Goal: Task Accomplishment & Management: Manage account settings

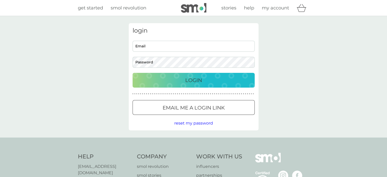
click at [163, 47] on input "Email" at bounding box center [194, 46] width 122 height 11
type input "[EMAIL_ADDRESS][DOMAIN_NAME]"
click at [180, 124] on span "reset my password" at bounding box center [193, 123] width 39 height 5
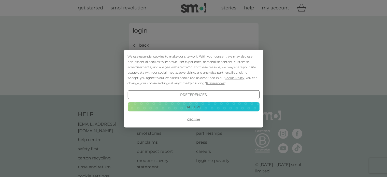
click at [150, 57] on div "We use essential cookies to make our site work. With your consent, we may also …" at bounding box center [194, 69] width 132 height 32
click at [183, 105] on button "Accept" at bounding box center [194, 106] width 132 height 9
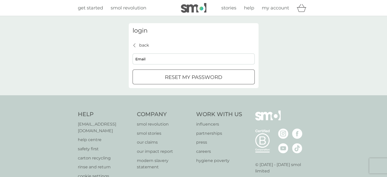
click at [159, 61] on input "Email" at bounding box center [194, 58] width 122 height 11
type input "[EMAIL_ADDRESS][DOMAIN_NAME]"
click at [180, 78] on p "reset my password" at bounding box center [194, 77] width 58 height 8
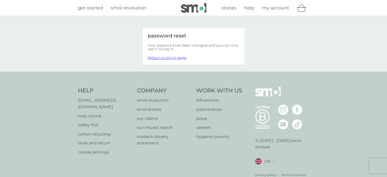
click at [172, 57] on link "Return to log in page." at bounding box center [167, 57] width 39 height 5
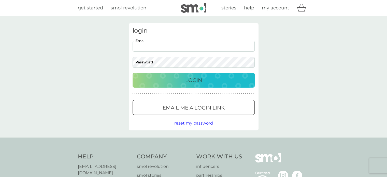
click at [175, 48] on input "Email" at bounding box center [194, 46] width 122 height 11
type input "[EMAIL_ADDRESS][DOMAIN_NAME]"
click at [186, 82] on p "Login" at bounding box center [193, 80] width 17 height 8
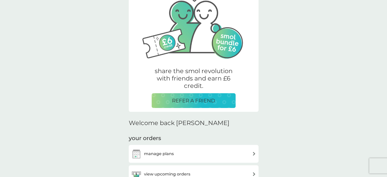
scroll to position [25, 0]
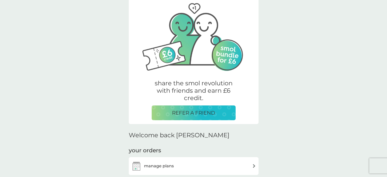
click at [198, 114] on p "REFER A FRIEND" at bounding box center [193, 113] width 43 height 8
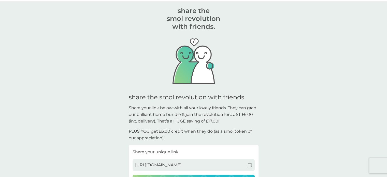
scroll to position [76, 0]
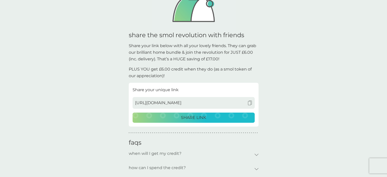
click at [196, 116] on p "SHARE LINK" at bounding box center [193, 117] width 25 height 7
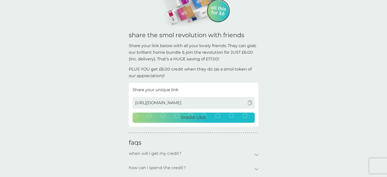
click at [249, 102] on img at bounding box center [250, 103] width 5 height 5
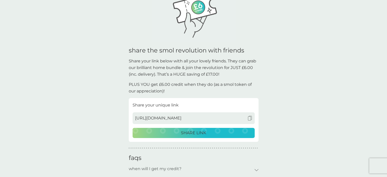
scroll to position [0, 0]
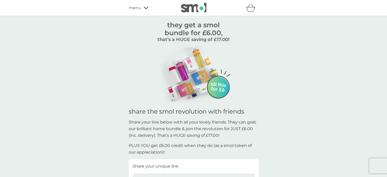
click at [134, 7] on span "menu" at bounding box center [135, 8] width 12 height 7
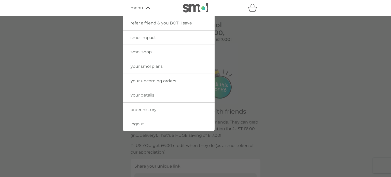
click at [149, 66] on span "your smol plans" at bounding box center [147, 66] width 32 height 5
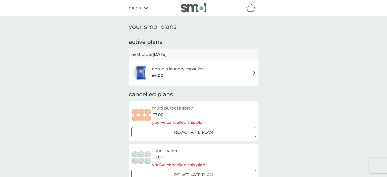
click at [172, 66] on h6 "non-bio laundry capsules" at bounding box center [177, 69] width 51 height 7
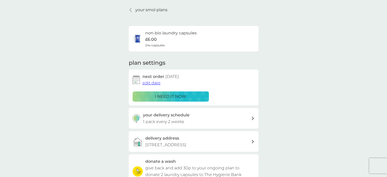
scroll to position [25, 0]
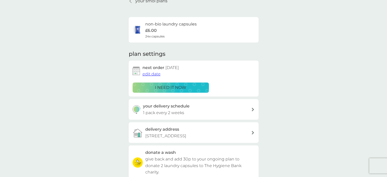
click at [171, 87] on p "i need it now" at bounding box center [170, 87] width 31 height 7
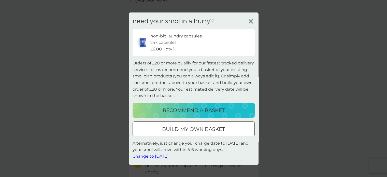
click at [163, 156] on span "Change to tomorrow." at bounding box center [151, 156] width 37 height 5
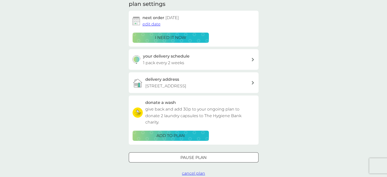
scroll to position [0, 0]
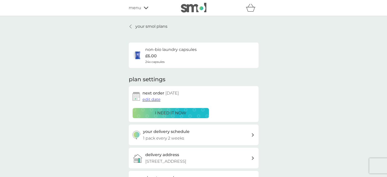
click at [137, 9] on span "menu" at bounding box center [135, 8] width 12 height 7
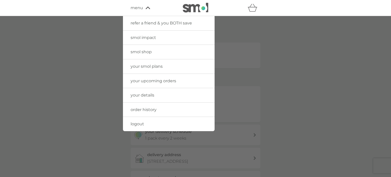
click at [150, 78] on span "your upcoming orders" at bounding box center [154, 80] width 46 height 5
